Goal: Book appointment/travel/reservation

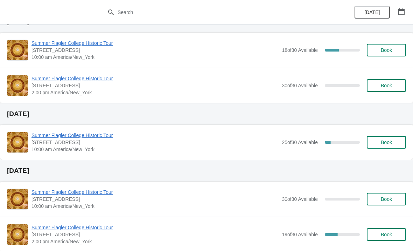
scroll to position [182, 0]
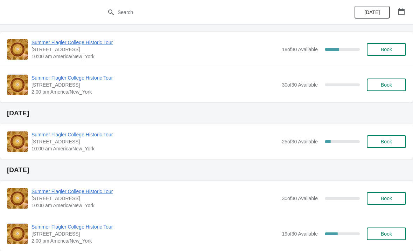
click at [40, 137] on span "Summer Flagler College Historic Tour" at bounding box center [155, 134] width 247 height 7
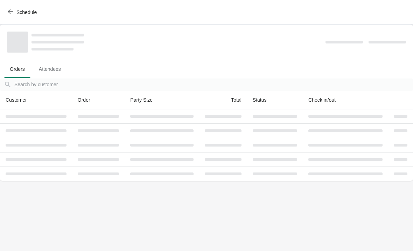
scroll to position [0, 0]
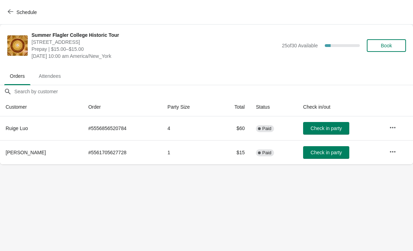
click at [16, 16] on button "Schedule" at bounding box center [23, 12] width 39 height 13
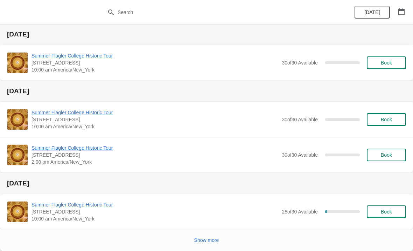
scroll to position [409, 0]
click at [70, 205] on span "Summer Flagler College Historic Tour" at bounding box center [155, 204] width 247 height 7
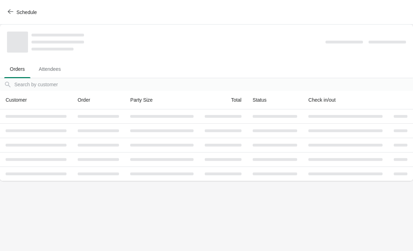
scroll to position [0, 0]
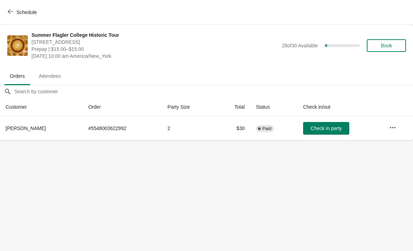
click at [17, 15] on span "Schedule" at bounding box center [26, 12] width 20 height 6
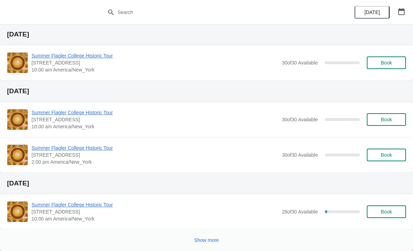
scroll to position [409, 0]
click at [204, 238] on span "Show more" at bounding box center [206, 240] width 25 height 6
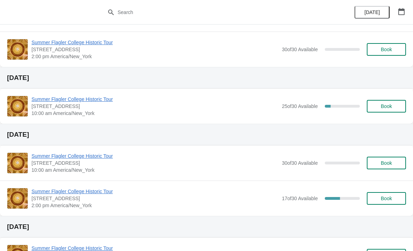
scroll to position [216, 0]
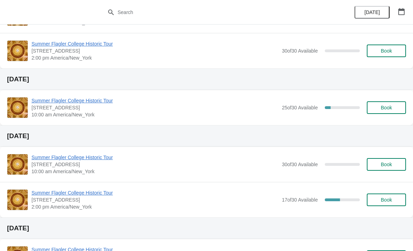
click at [57, 194] on span "Summer Flagler College Historic Tour" at bounding box center [155, 192] width 247 height 7
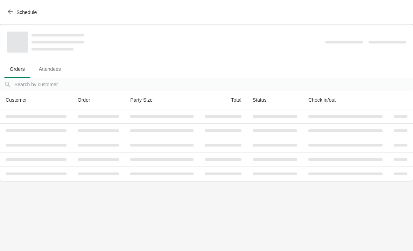
scroll to position [0, 0]
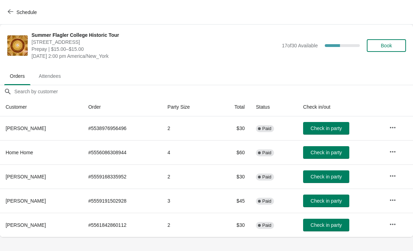
click at [8, 11] on icon "button" at bounding box center [11, 12] width 6 height 6
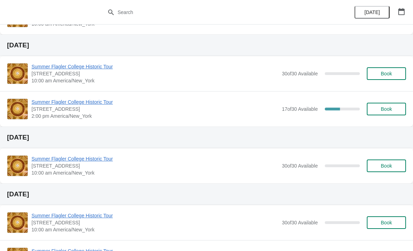
scroll to position [307, 0]
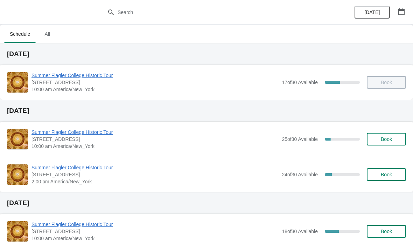
click at [381, 180] on button "Book" at bounding box center [386, 174] width 39 height 13
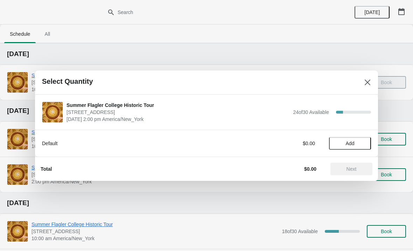
click at [344, 146] on button "Add" at bounding box center [350, 143] width 42 height 13
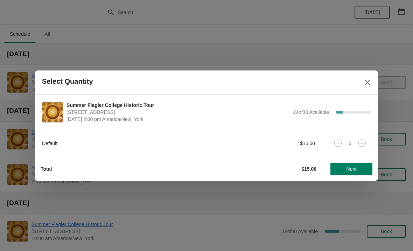
click at [359, 147] on div "Default $15.00 1" at bounding box center [206, 143] width 329 height 13
click at [360, 144] on icon at bounding box center [361, 142] width 7 height 7
click at [347, 171] on span "Next" at bounding box center [352, 169] width 10 height 6
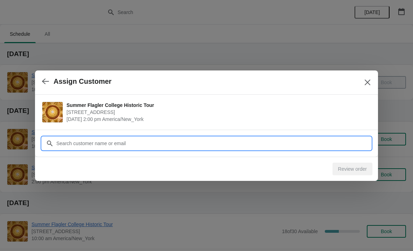
click at [106, 141] on input "Customer" at bounding box center [213, 143] width 315 height 13
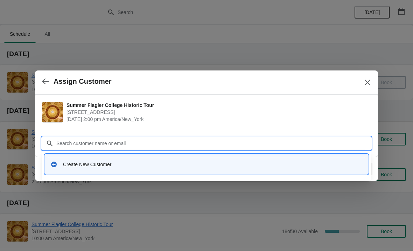
click at [94, 155] on div "Create New Customer" at bounding box center [206, 164] width 323 height 20
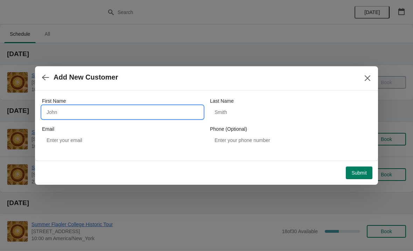
click at [91, 112] on input "First Name" at bounding box center [122, 112] width 161 height 13
type input "Jay"
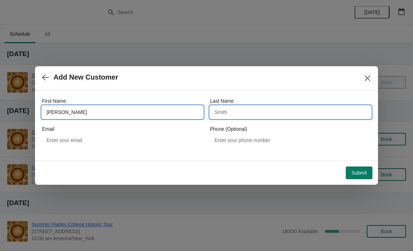
click at [264, 108] on input "Last Name" at bounding box center [290, 112] width 161 height 13
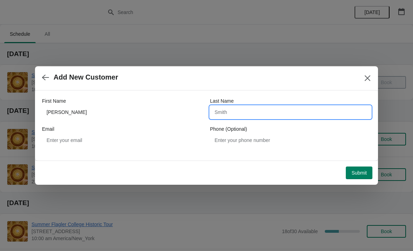
type input "R"
type input "Radman"
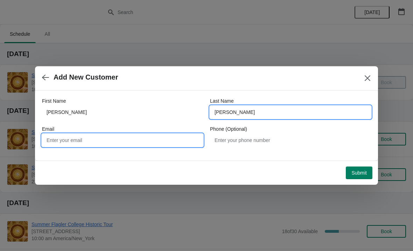
click at [54, 139] on input "Email" at bounding box center [122, 140] width 161 height 13
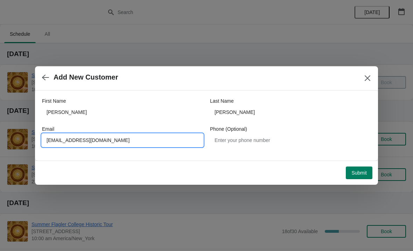
type input "crestviewrebel@yahoo.com"
click at [288, 92] on div "First Name Jay Last Name Radman Email crestviewrebel@yahoo.com Phone (Optional)" at bounding box center [206, 121] width 329 height 63
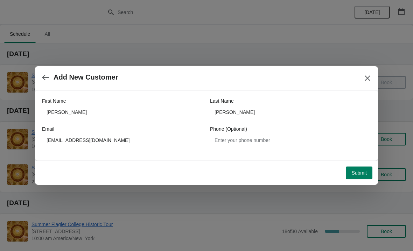
click at [358, 177] on button "Submit" at bounding box center [359, 172] width 27 height 13
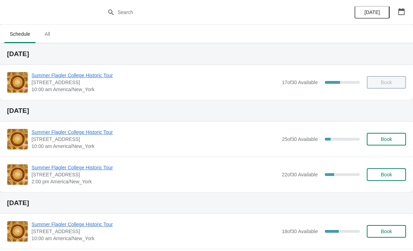
click at [69, 168] on span "Summer Flagler College Historic Tour" at bounding box center [155, 167] width 247 height 7
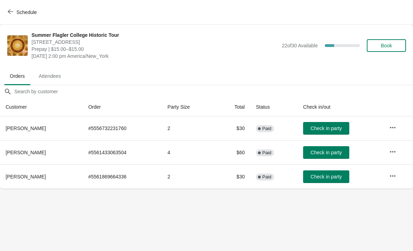
click at [11, 7] on button "Schedule" at bounding box center [23, 12] width 39 height 13
